Goal: Book appointment/travel/reservation

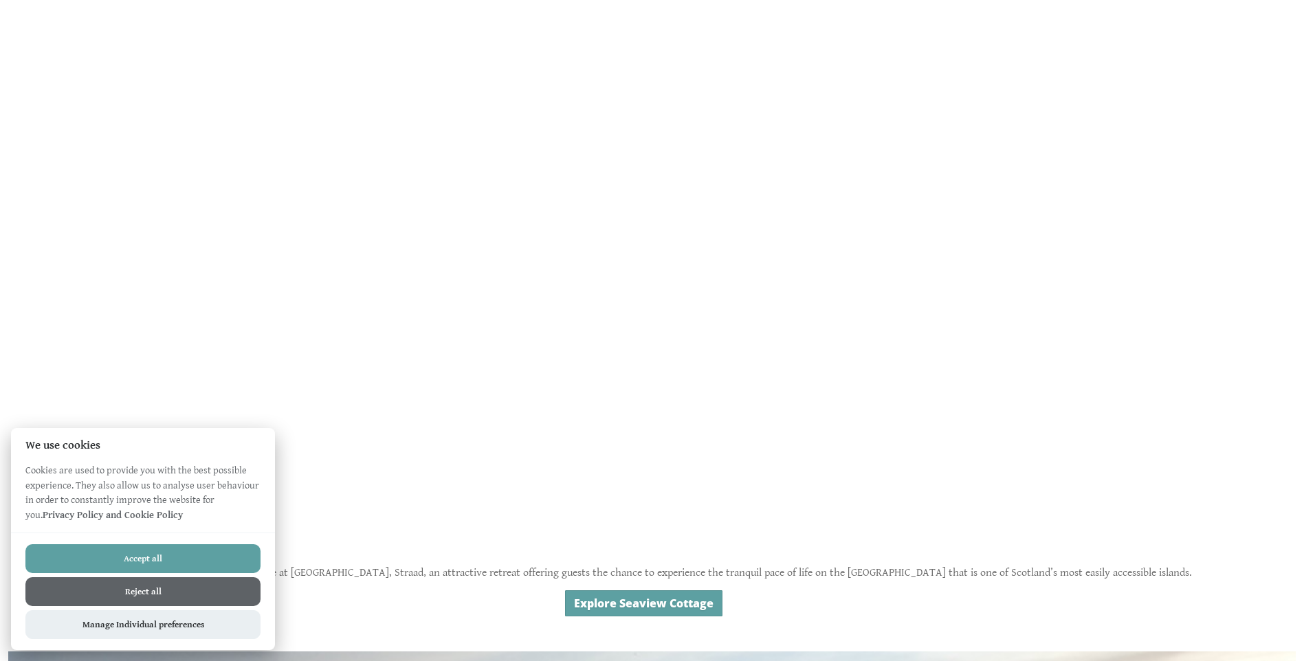
scroll to position [825, 0]
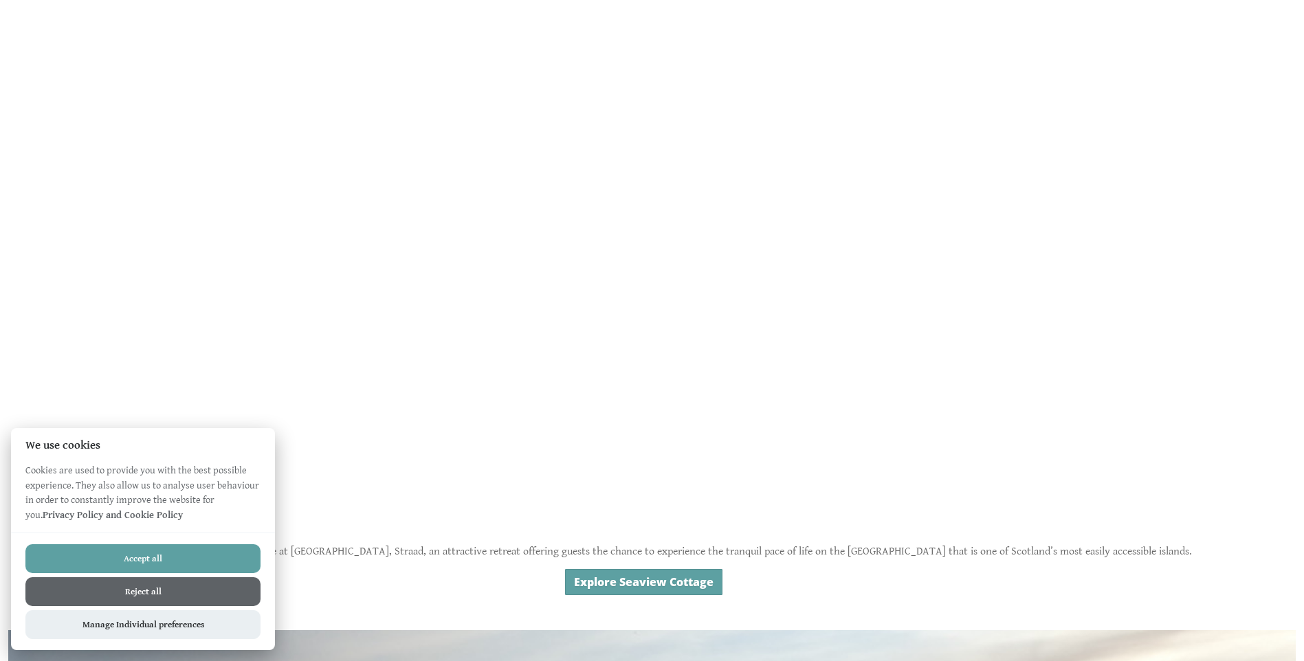
click at [145, 592] on button "Reject all" at bounding box center [142, 591] width 235 height 29
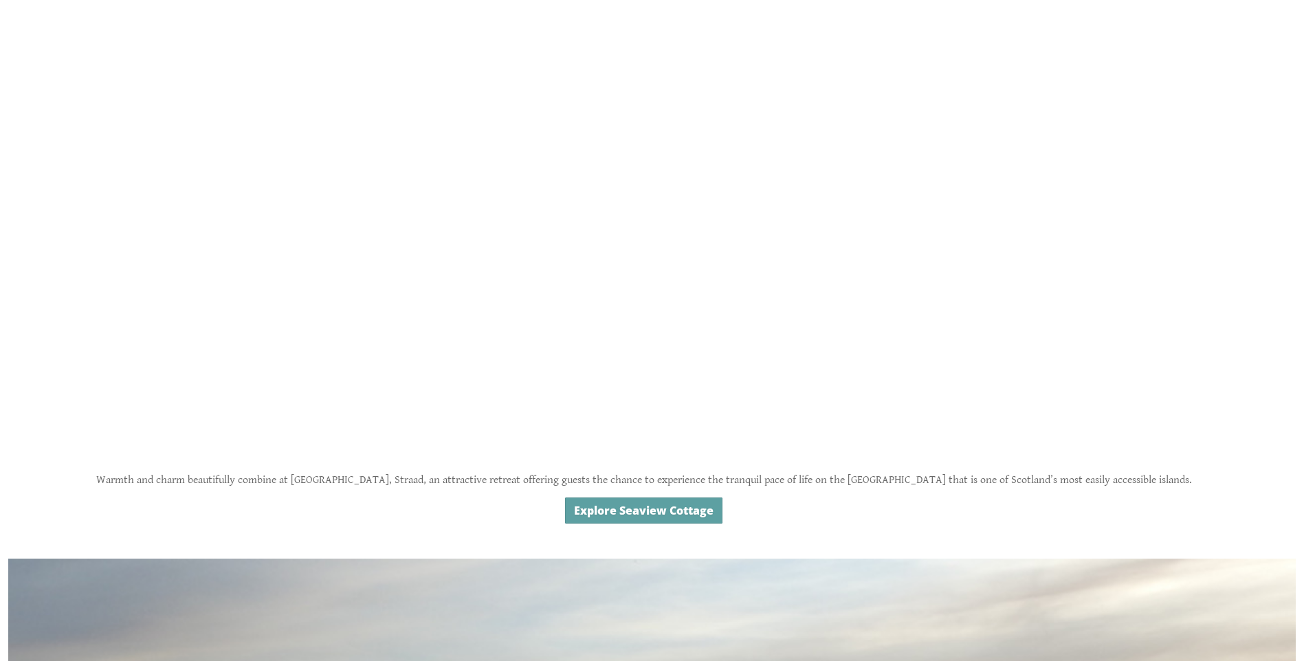
scroll to position [865, 0]
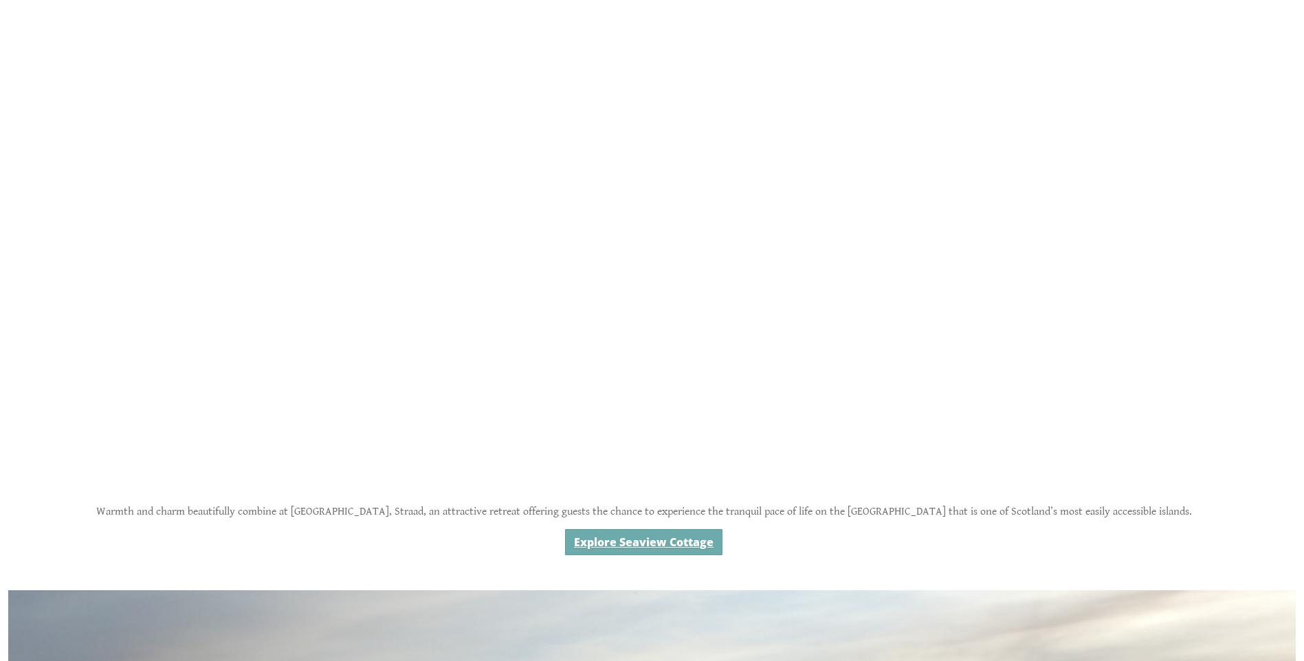
click at [620, 539] on link "Explore Seaview Cottage" at bounding box center [643, 542] width 157 height 26
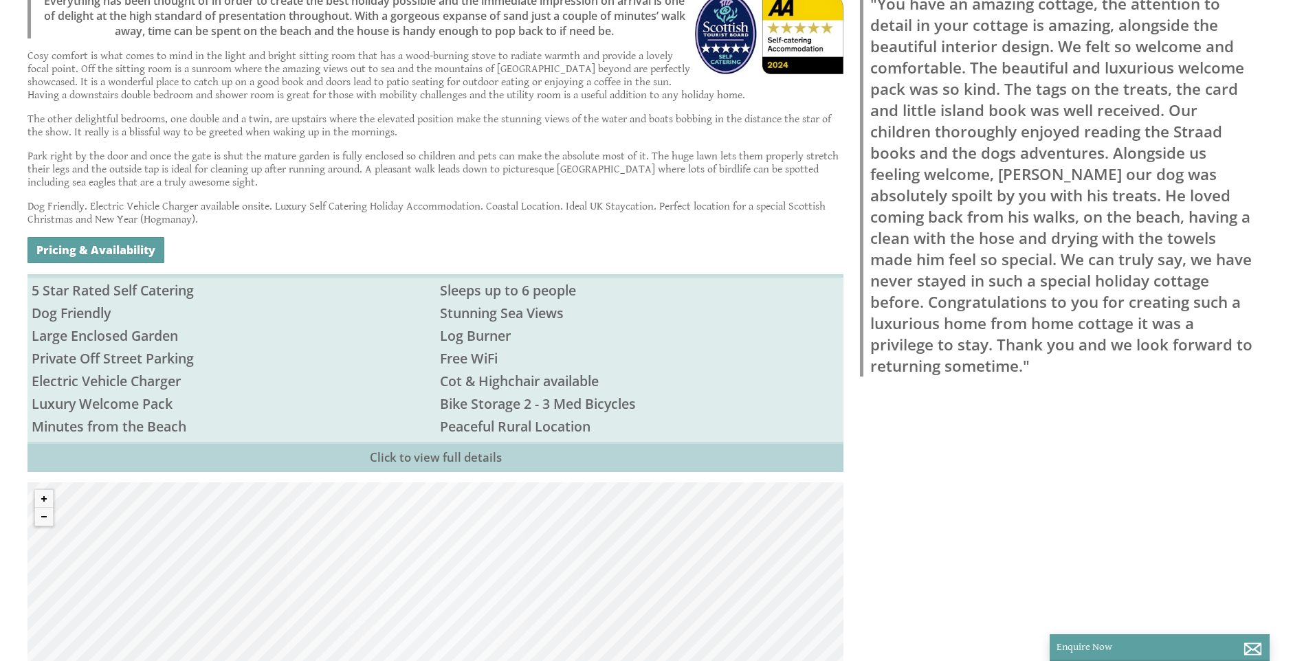
scroll to position [619, 0]
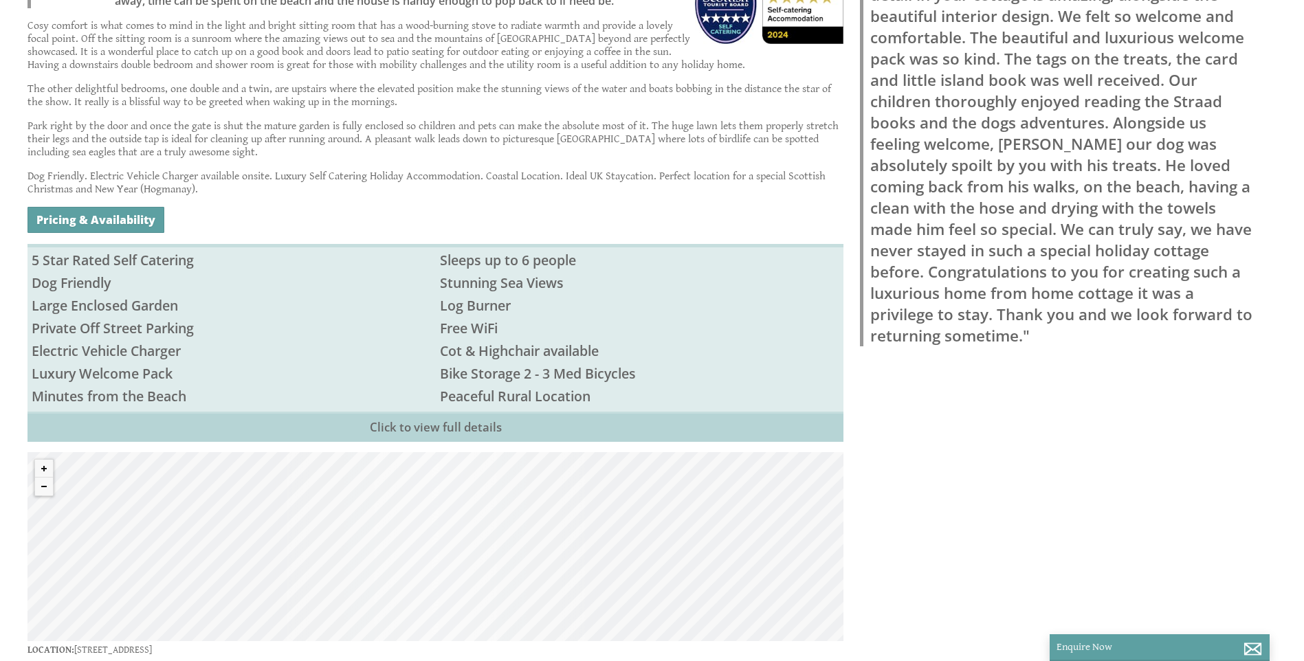
drag, startPoint x: 625, startPoint y: 531, endPoint x: 629, endPoint y: 563, distance: 32.5
click at [628, 563] on div "© MapTiler © OpenStreetMap contributors" at bounding box center [435, 546] width 816 height 189
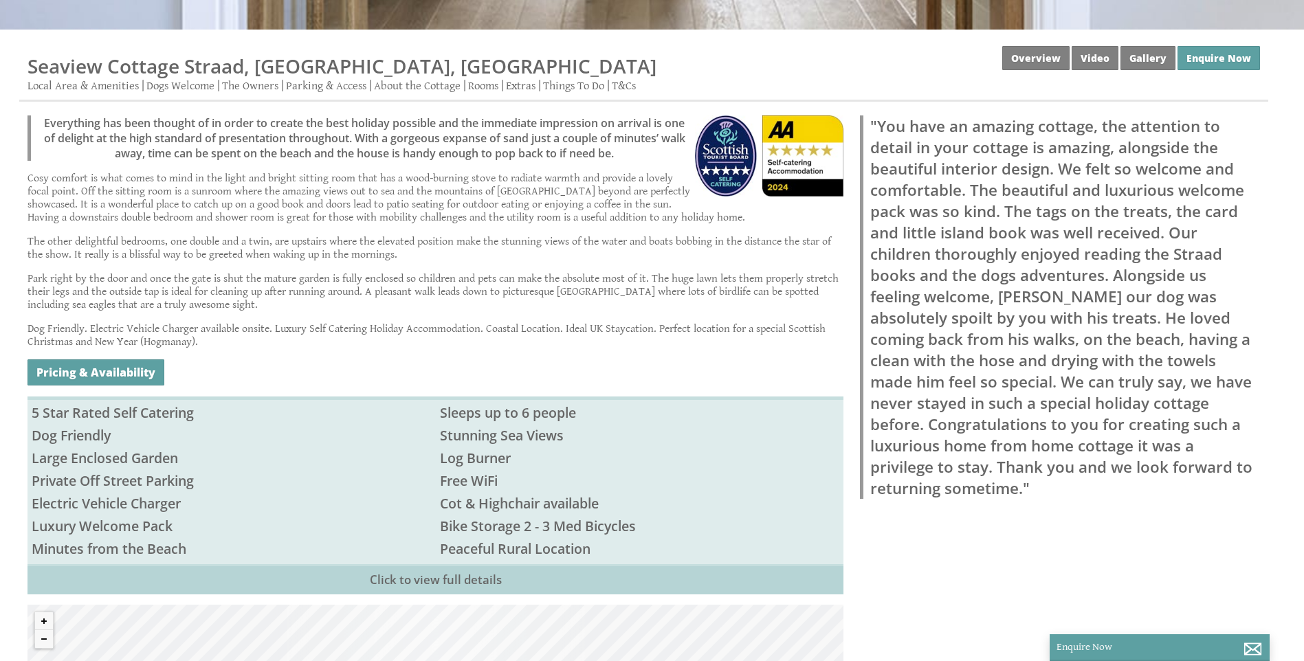
scroll to position [344, 0]
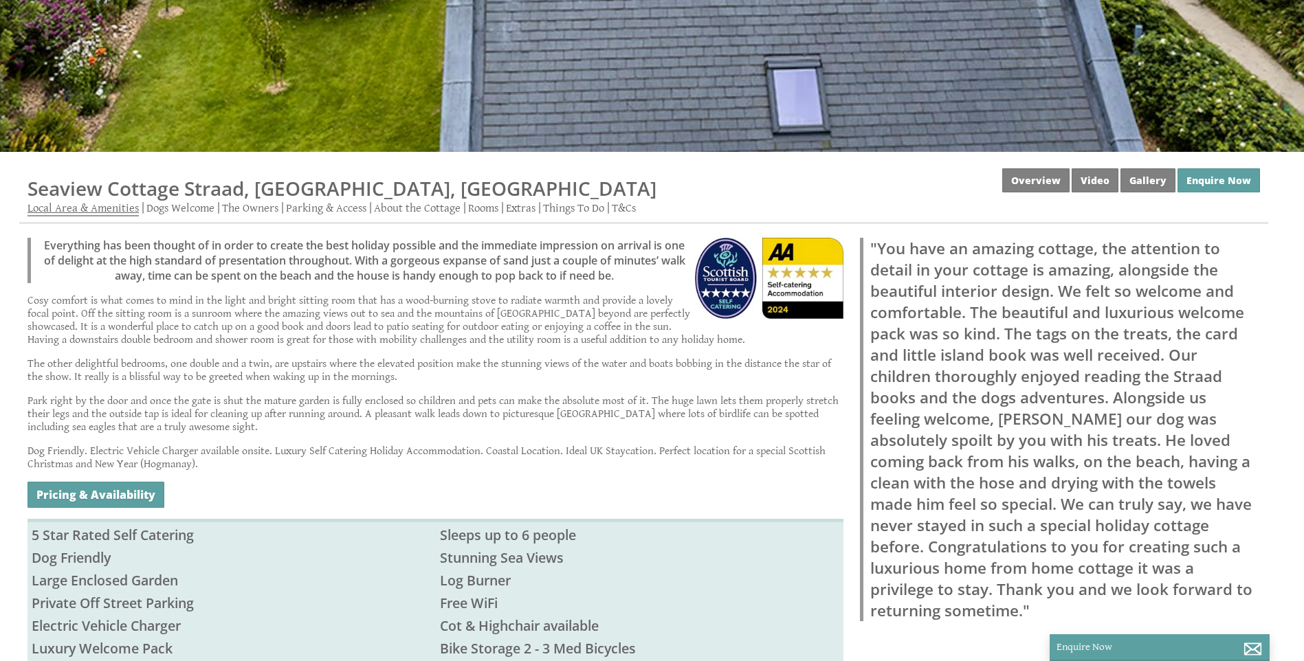
click at [113, 206] on link "Local Area & Amenities" at bounding box center [82, 208] width 111 height 15
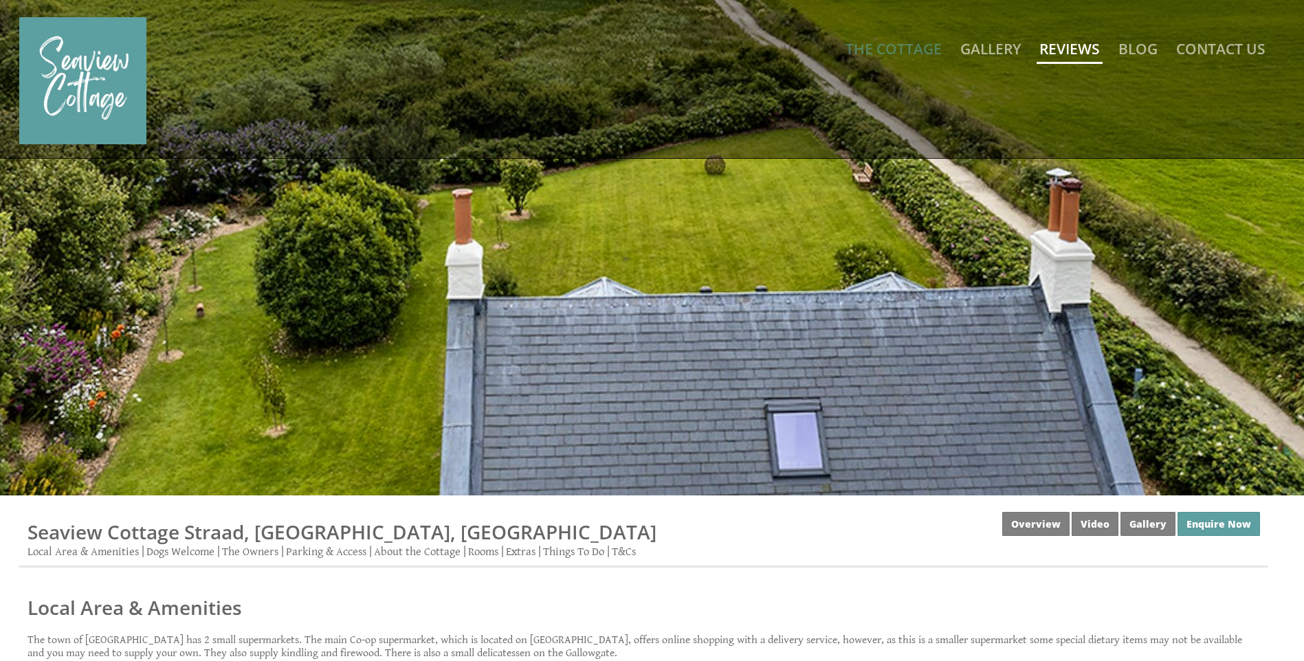
click at [1066, 45] on link "Reviews" at bounding box center [1069, 48] width 60 height 19
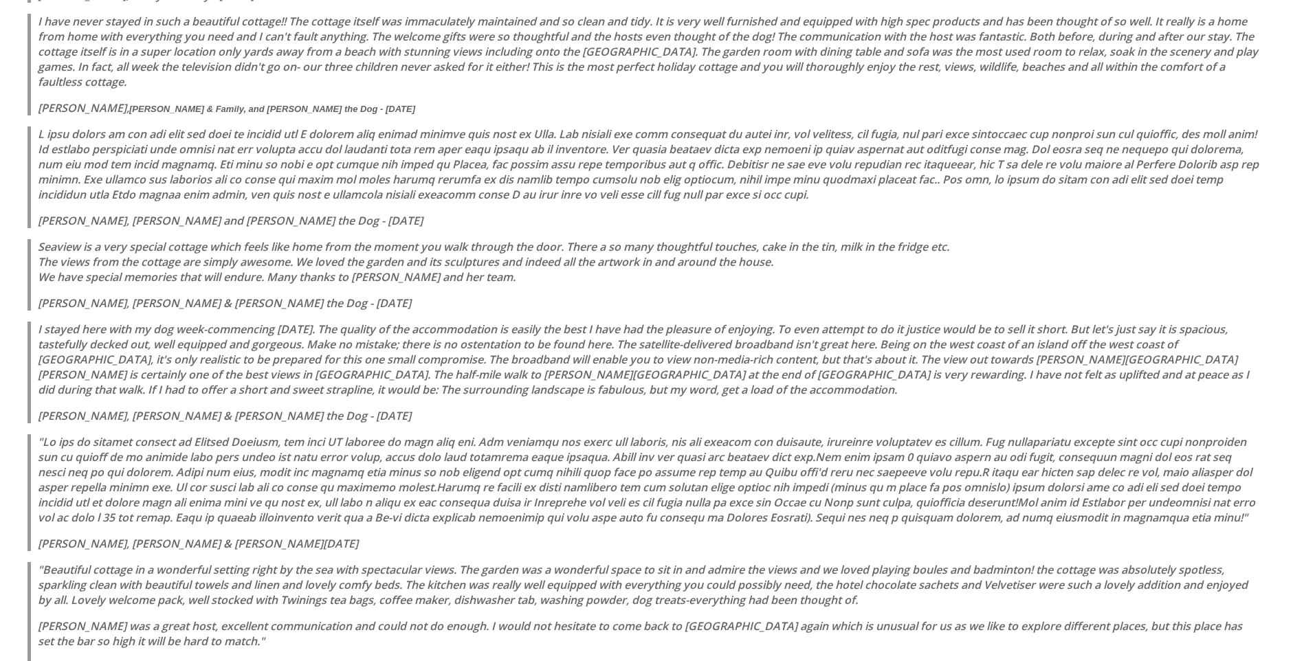
scroll to position [1650, 0]
